Goal: Information Seeking & Learning: Learn about a topic

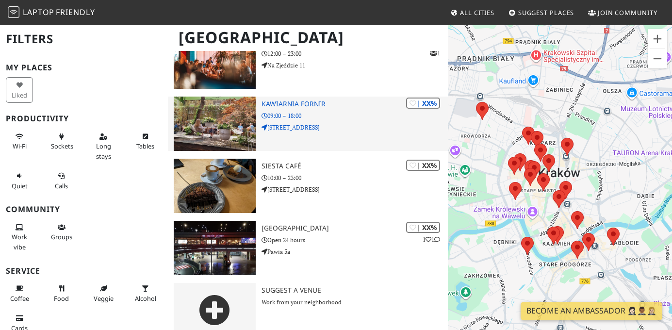
scroll to position [1224, 0]
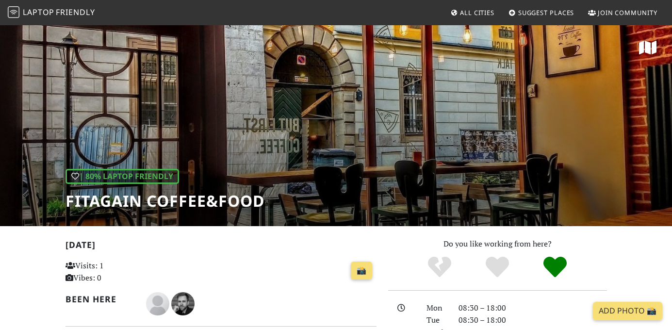
scroll to position [2, 0]
